Goal: Task Accomplishment & Management: Use online tool/utility

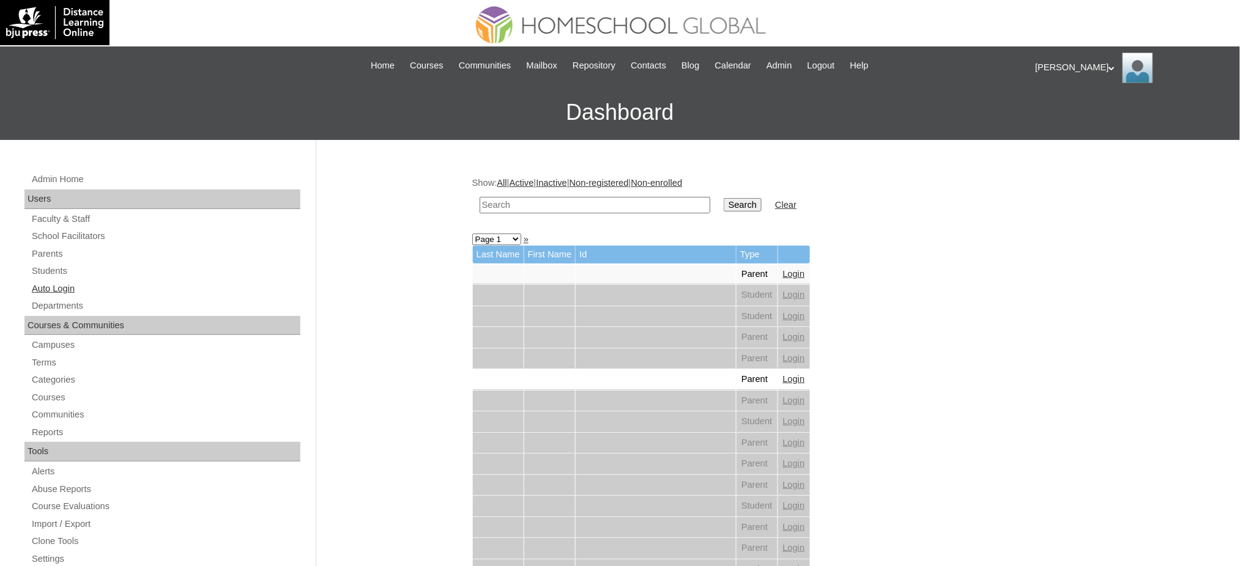
click at [58, 286] on link "Auto Login" at bounding box center [166, 288] width 270 height 15
click at [632, 203] on input "text" at bounding box center [595, 205] width 231 height 17
paste input "Elijah Jesse"
type input "Elijah Jesse"
click at [724, 199] on input "Search" at bounding box center [743, 204] width 38 height 13
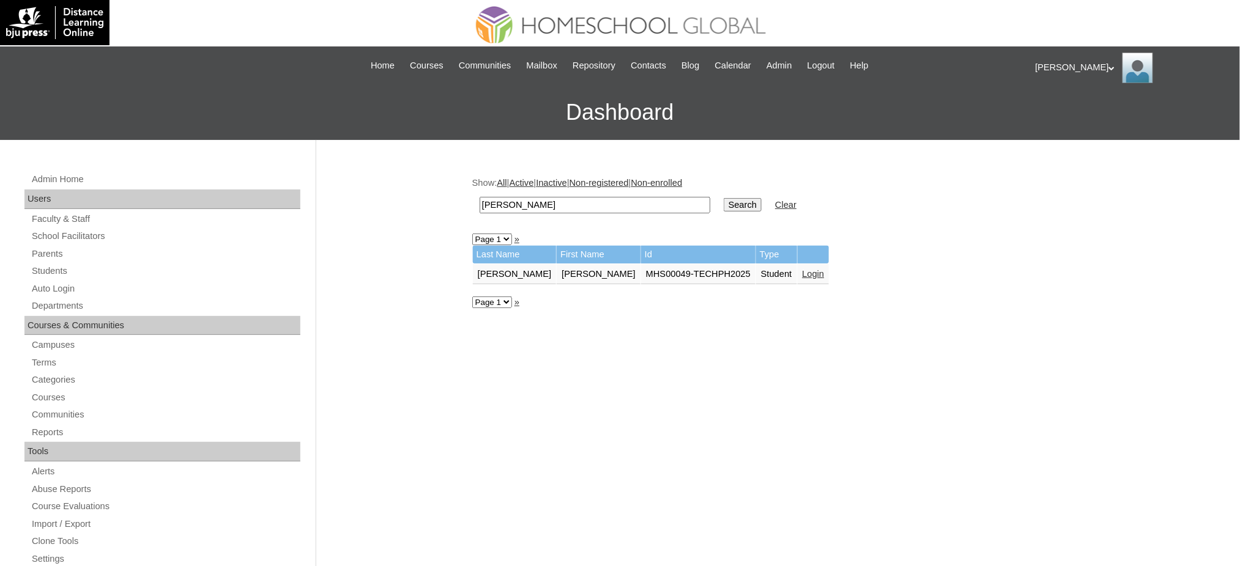
click at [803, 271] on link "Login" at bounding box center [814, 274] width 22 height 10
